Goal: Find specific page/section: Find specific page/section

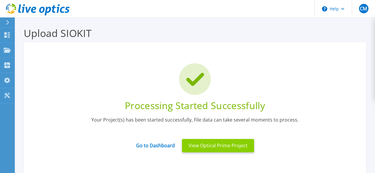
scroll to position [108, 0]
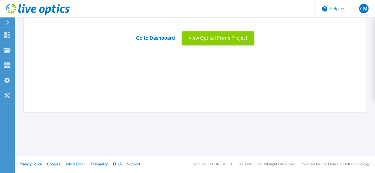
click at [197, 42] on button "View Optical Prime Project" at bounding box center [218, 37] width 72 height 13
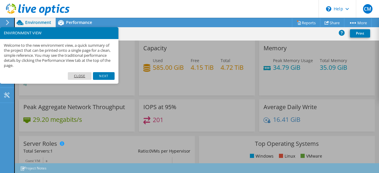
click at [87, 78] on link "Close" at bounding box center [80, 76] width 24 height 8
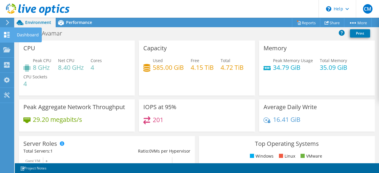
click at [7, 34] on icon at bounding box center [6, 35] width 7 height 6
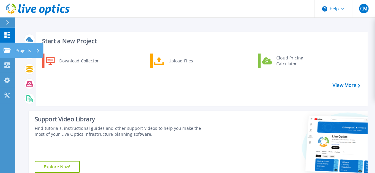
click at [7, 49] on icon at bounding box center [7, 50] width 7 height 5
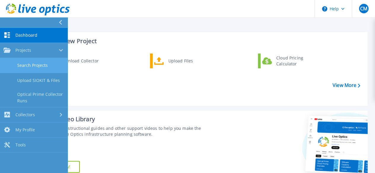
click at [35, 68] on link "Search Projects" at bounding box center [34, 65] width 68 height 15
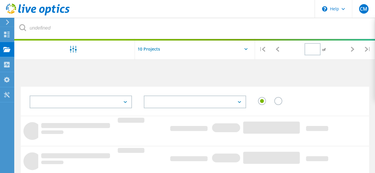
type input "1"
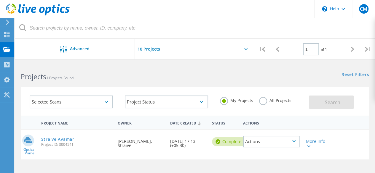
scroll to position [30, 0]
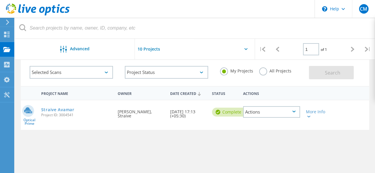
drag, startPoint x: 86, startPoint y: 155, endPoint x: 86, endPoint y: 151, distance: 4.1
click at [86, 155] on div "Project Name Owner Date Created Status Actions Optical Prime Straive Avamar Pro…" at bounding box center [195, 163] width 348 height 154
drag, startPoint x: 68, startPoint y: 110, endPoint x: 89, endPoint y: 141, distance: 37.1
click at [92, 153] on div "Project Name Owner Date Created Status Actions Optical Prime Straive Avamar Pro…" at bounding box center [195, 163] width 348 height 154
click at [63, 111] on link "Straive Avamar" at bounding box center [57, 110] width 33 height 4
